Goal: Transaction & Acquisition: Purchase product/service

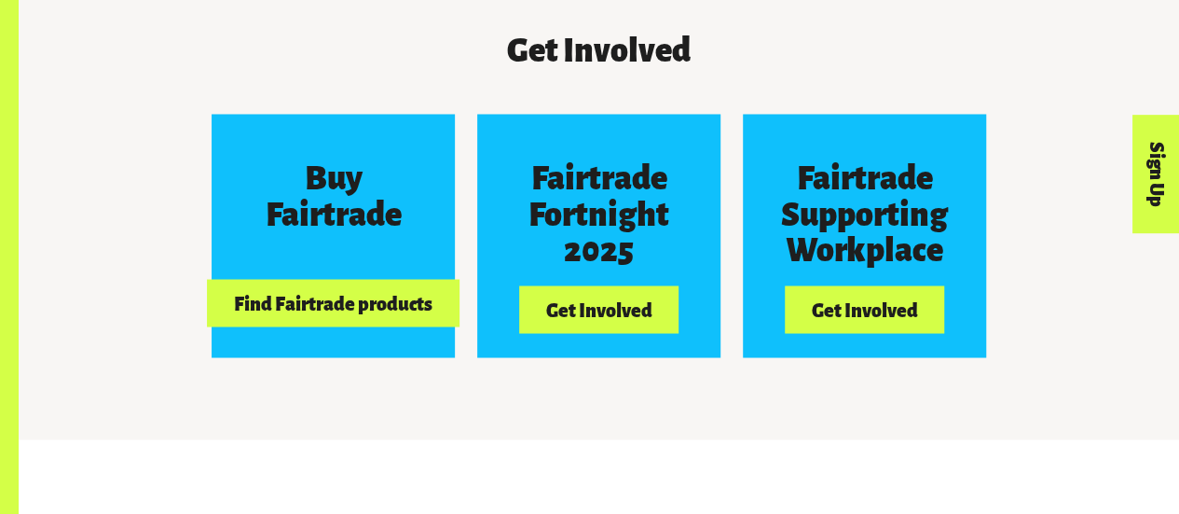
scroll to position [1579, 0]
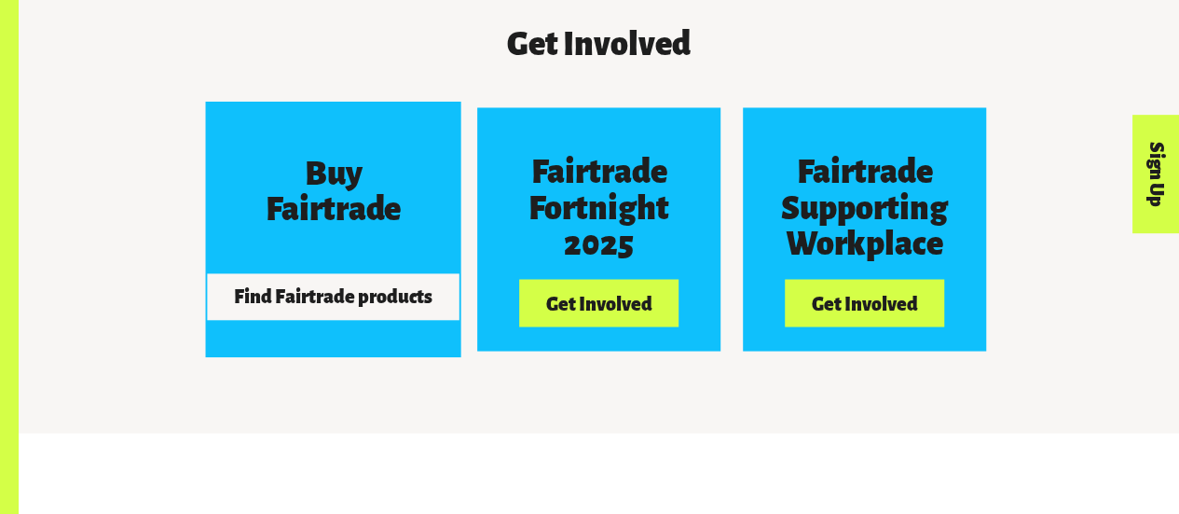
click at [317, 223] on h3 "Buy Fairtrade" at bounding box center [333, 190] width 182 height 71
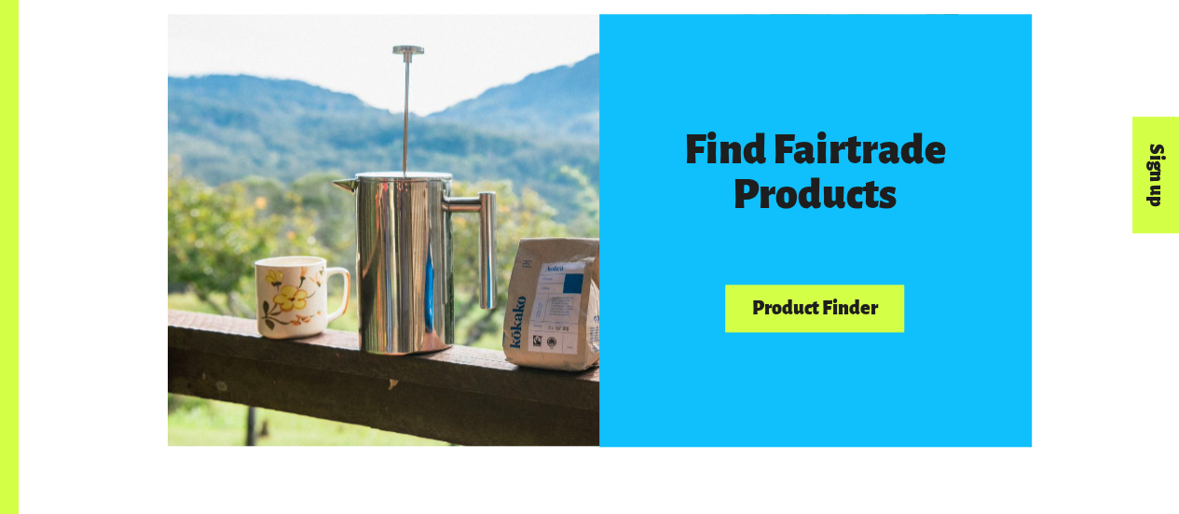
scroll to position [1002, 0]
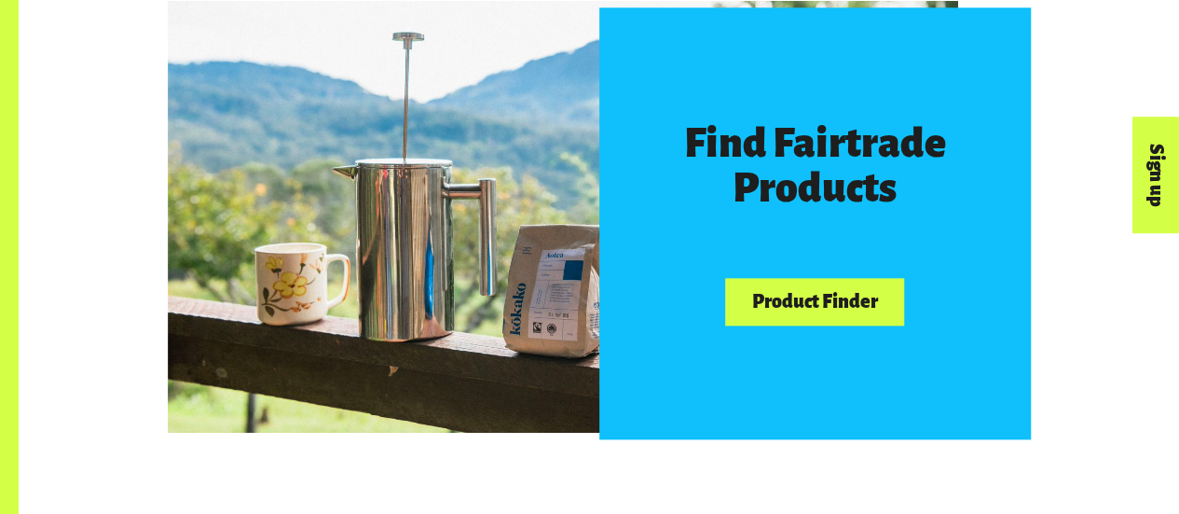
click at [805, 307] on link "Product Finder" at bounding box center [814, 302] width 179 height 48
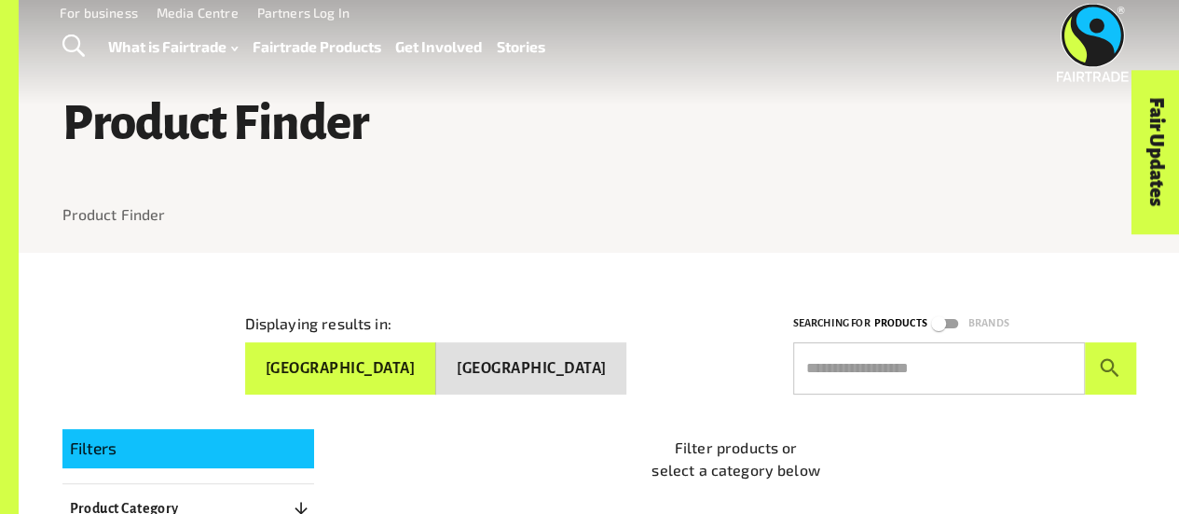
scroll to position [28, 0]
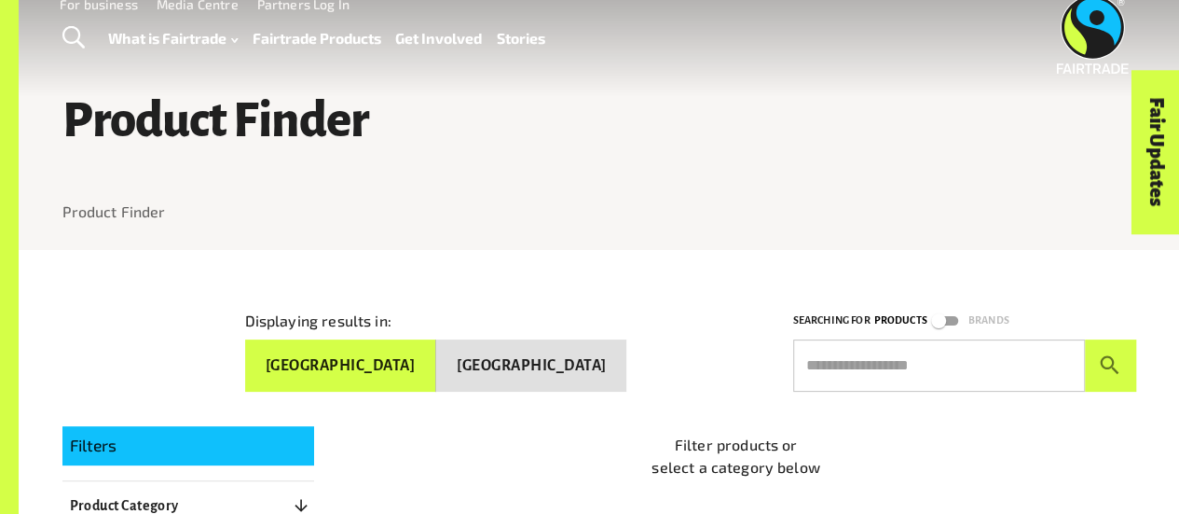
click at [589, 366] on button "New Zealand" at bounding box center [531, 365] width 190 height 52
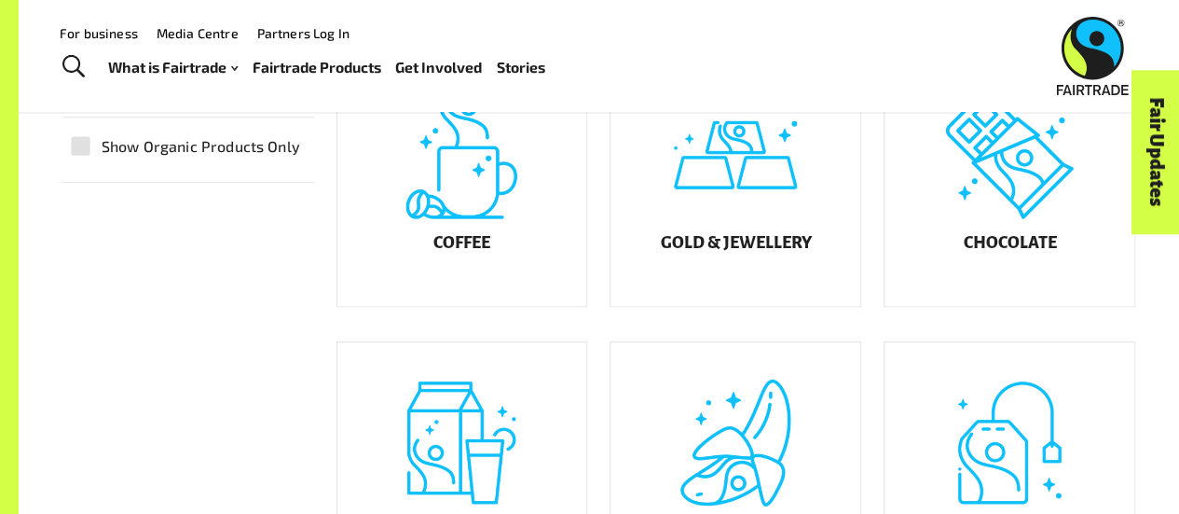
scroll to position [474, 0]
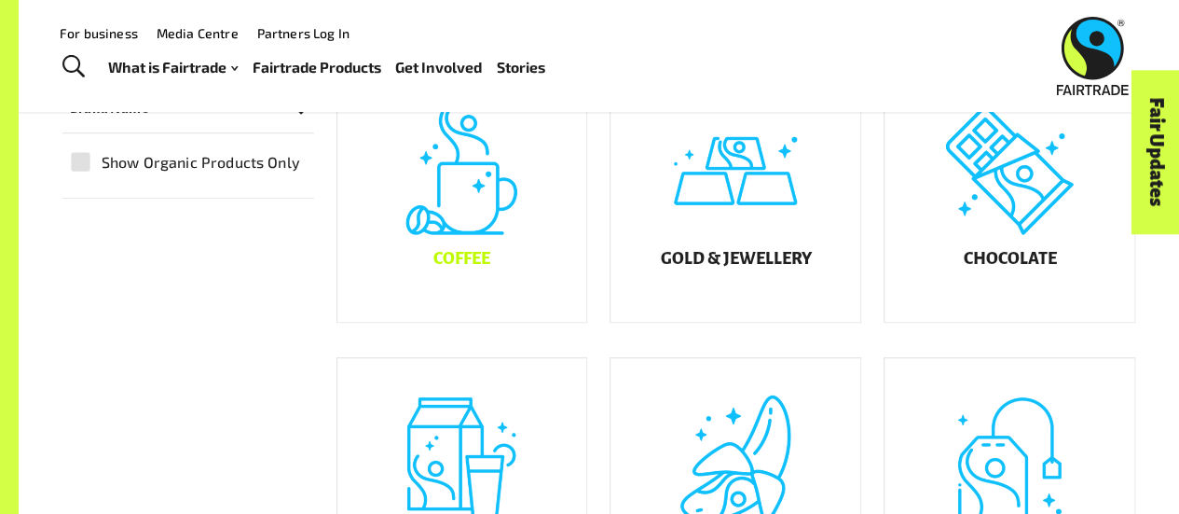
click at [487, 252] on div "Coffee" at bounding box center [462, 196] width 250 height 252
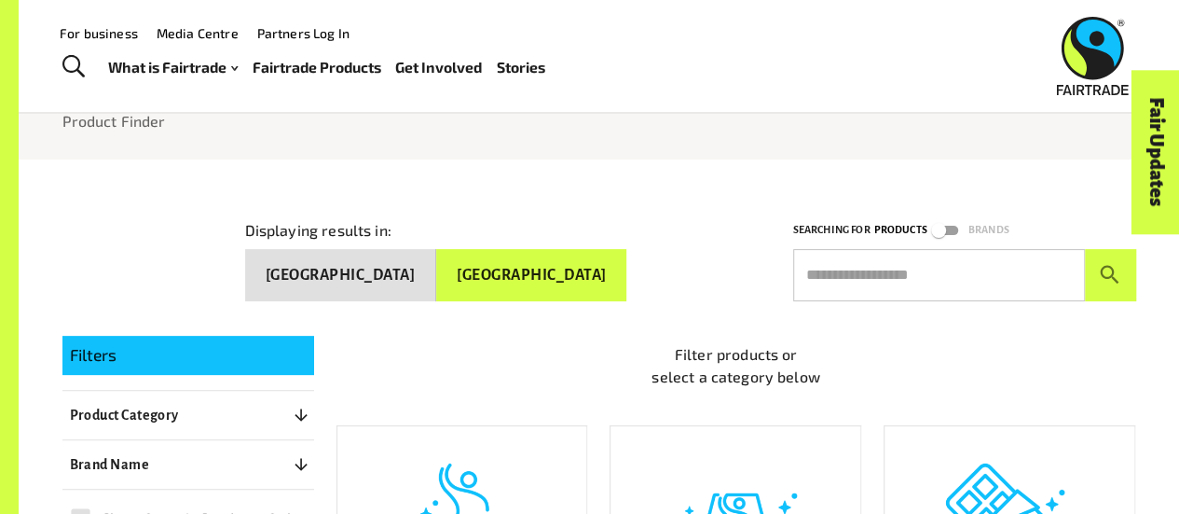
scroll to position [11, 0]
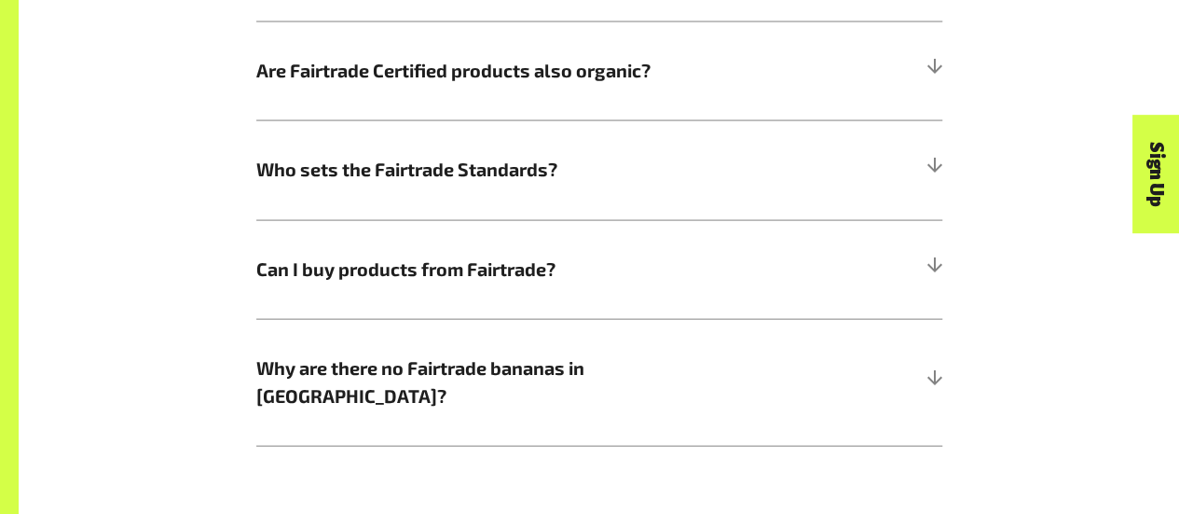
scroll to position [1859, 0]
